Goal: Information Seeking & Learning: Check status

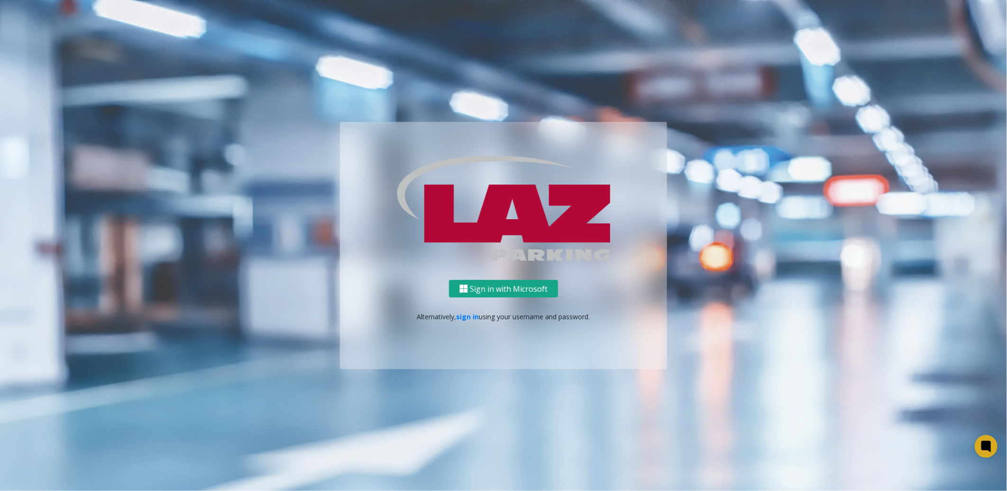
click at [522, 285] on button "Sign in with Microsoft" at bounding box center [503, 289] width 109 height 18
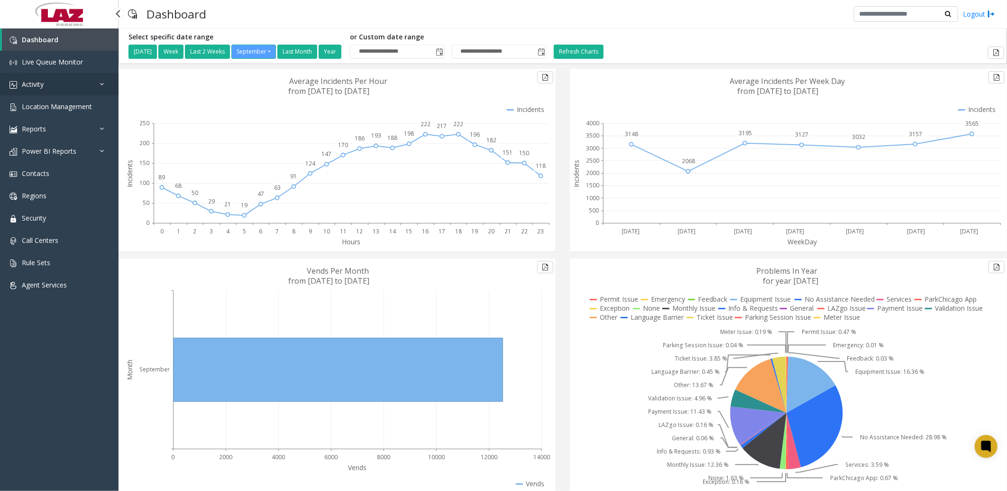
click at [43, 80] on span "Activity" at bounding box center [33, 84] width 22 height 9
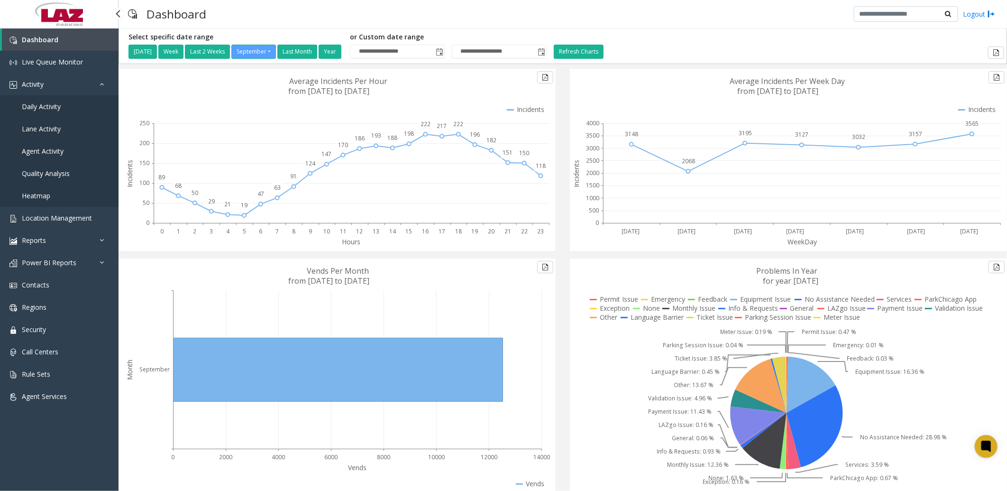
click at [47, 99] on link "Daily Activity" at bounding box center [59, 106] width 119 height 22
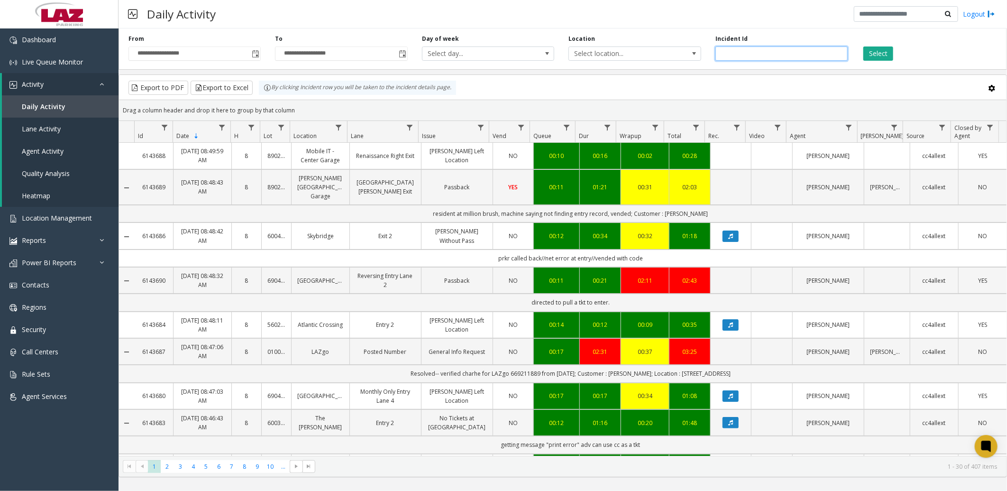
click at [728, 49] on input "number" at bounding box center [781, 53] width 132 height 14
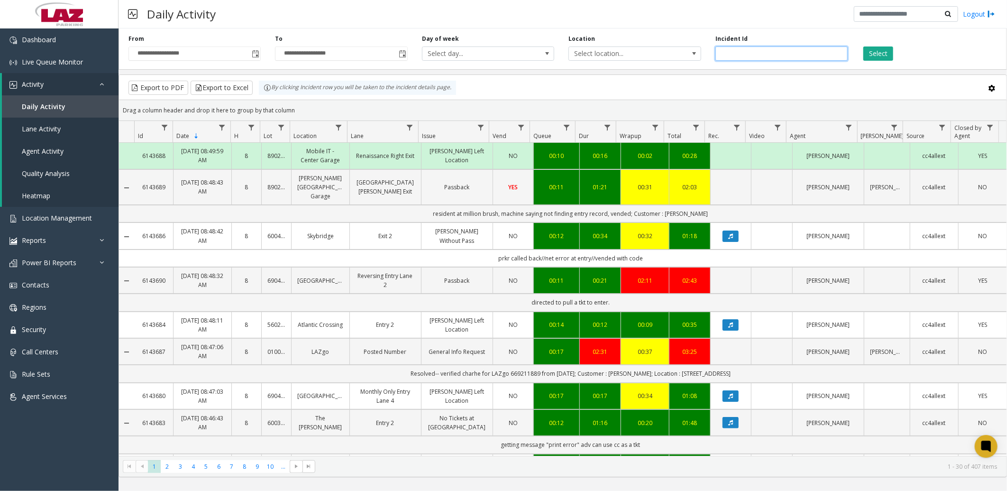
paste input "*******"
type input "*******"
click at [889, 52] on button "Select" at bounding box center [878, 53] width 30 height 14
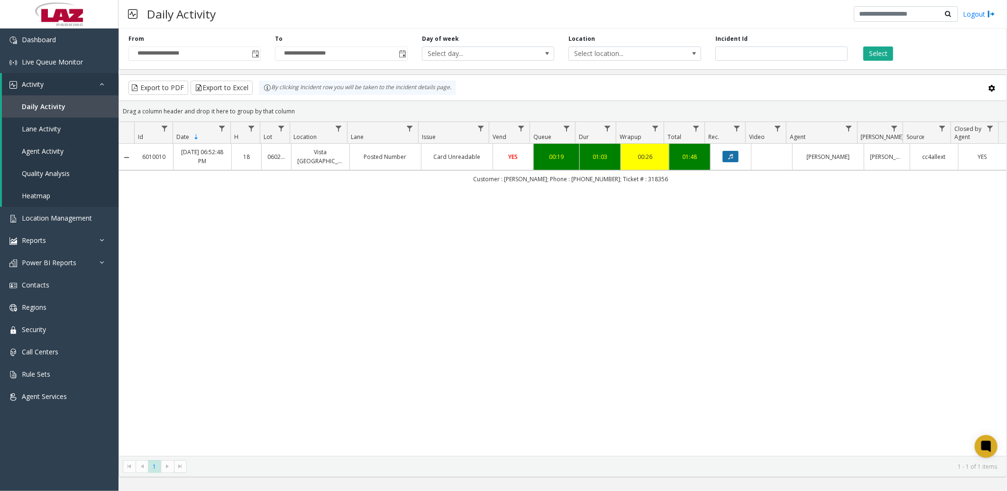
click at [728, 156] on icon "Data table" at bounding box center [730, 157] width 5 height 6
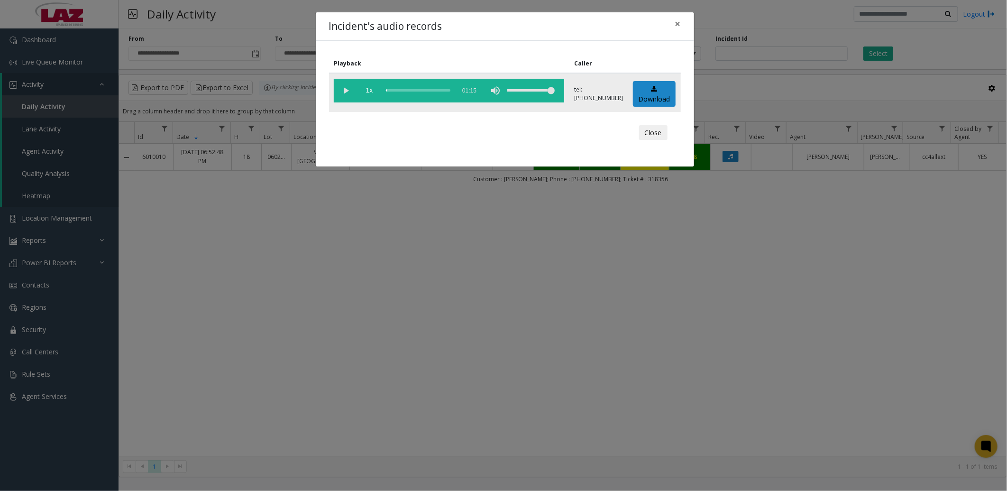
click at [344, 91] on vg-play-pause at bounding box center [346, 91] width 24 height 24
click at [396, 87] on div "scrub bar" at bounding box center [418, 91] width 64 height 24
click at [647, 130] on button "Close" at bounding box center [653, 132] width 28 height 15
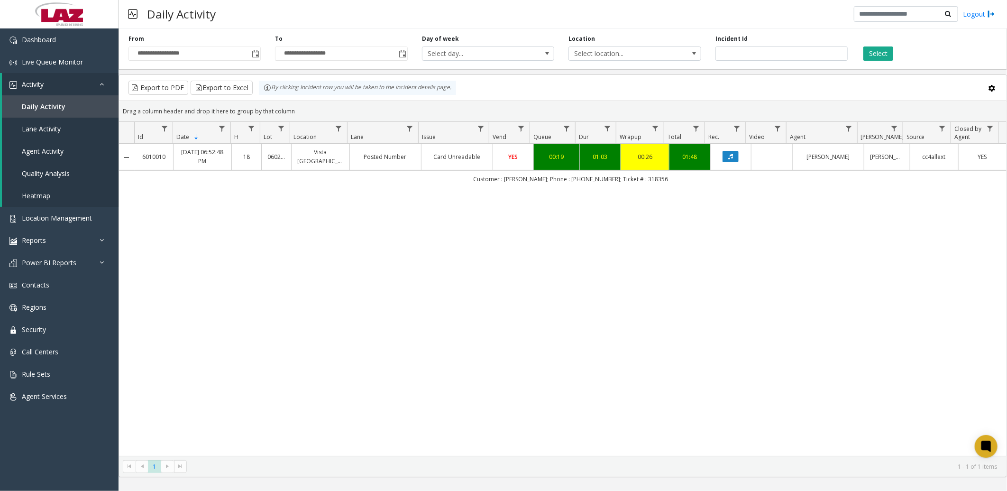
click at [366, 259] on div "6010010 [DATE] 06:52:48 PM 18 060253 Vista [GEOGRAPHIC_DATA] Posted Number Card…" at bounding box center [563, 300] width 888 height 312
